Goal: Navigation & Orientation: Go to known website

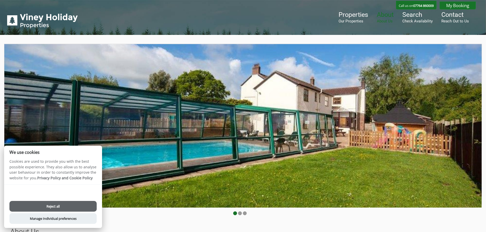
drag, startPoint x: 77, startPoint y: 207, endPoint x: 82, endPoint y: 205, distance: 5.3
click at [77, 207] on button "Reject all" at bounding box center [52, 206] width 87 height 11
